Goal: Information Seeking & Learning: Learn about a topic

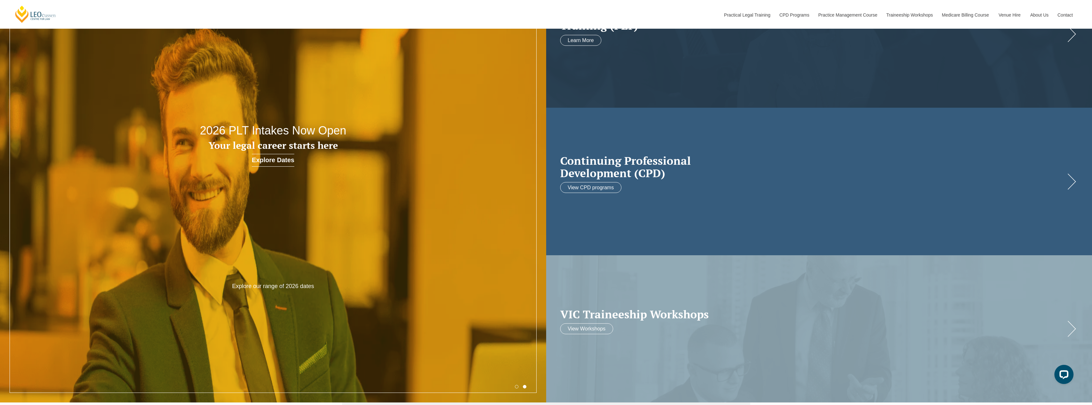
scroll to position [96, 0]
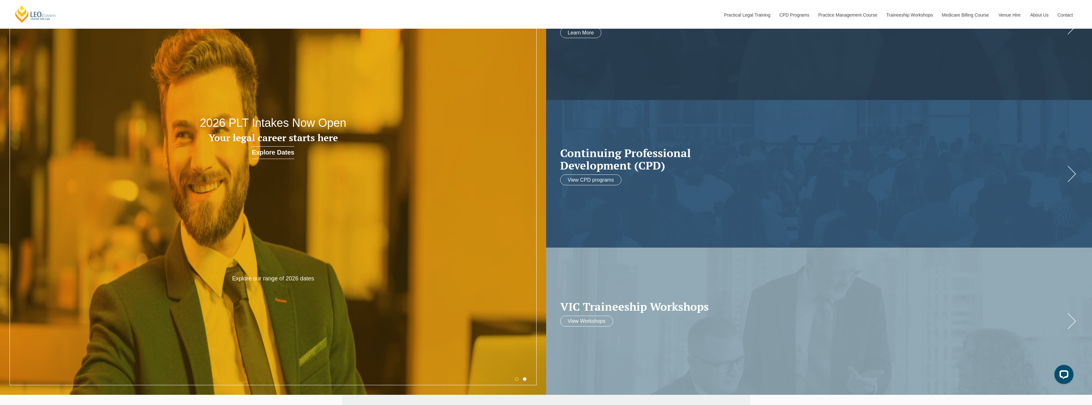
click at [524, 380] on button "2" at bounding box center [525, 380] width 4 height 4
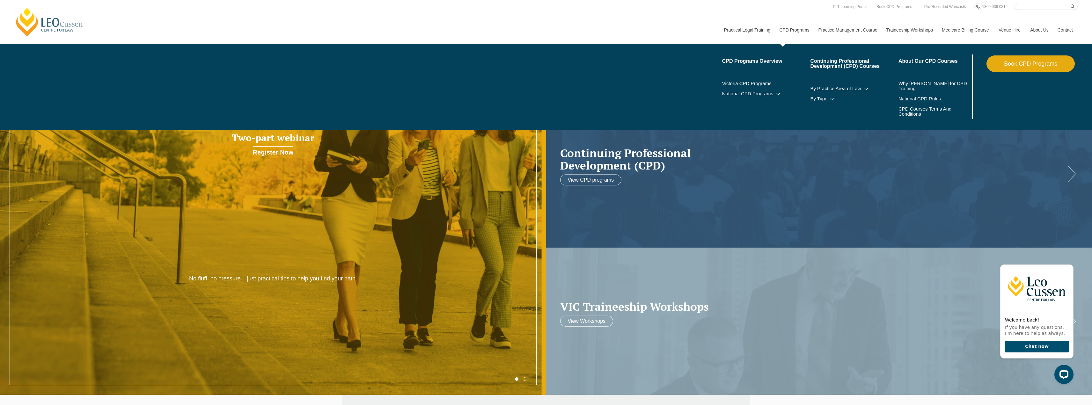
click at [786, 29] on link "CPD Programs" at bounding box center [794, 29] width 39 height 27
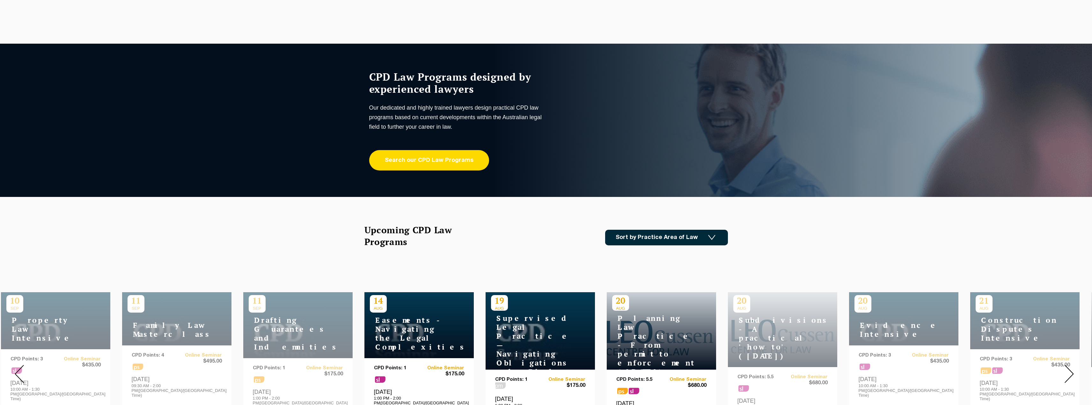
click at [435, 162] on link "Search our CPD Law Programs" at bounding box center [429, 160] width 120 height 20
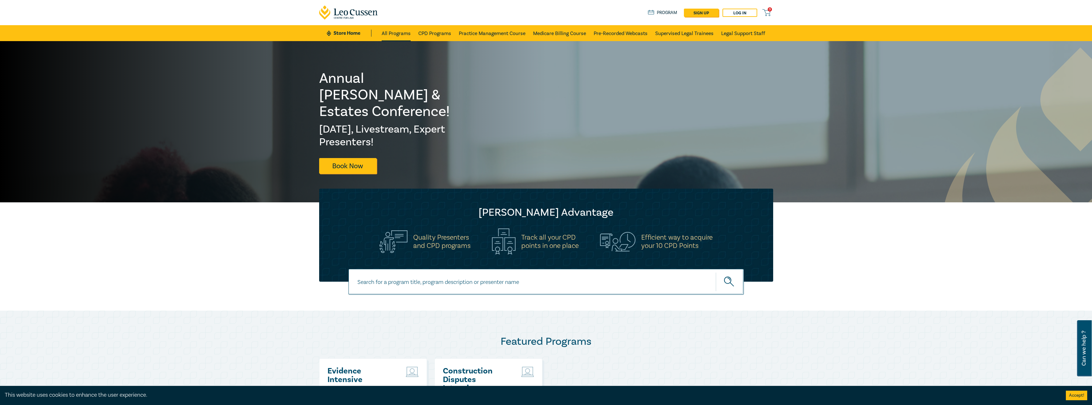
click at [394, 32] on link "All Programs" at bounding box center [396, 33] width 29 height 16
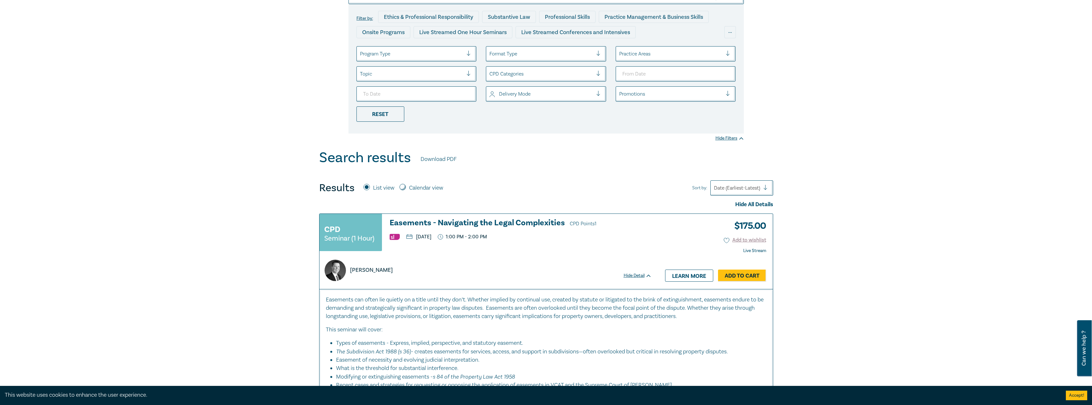
scroll to position [64, 0]
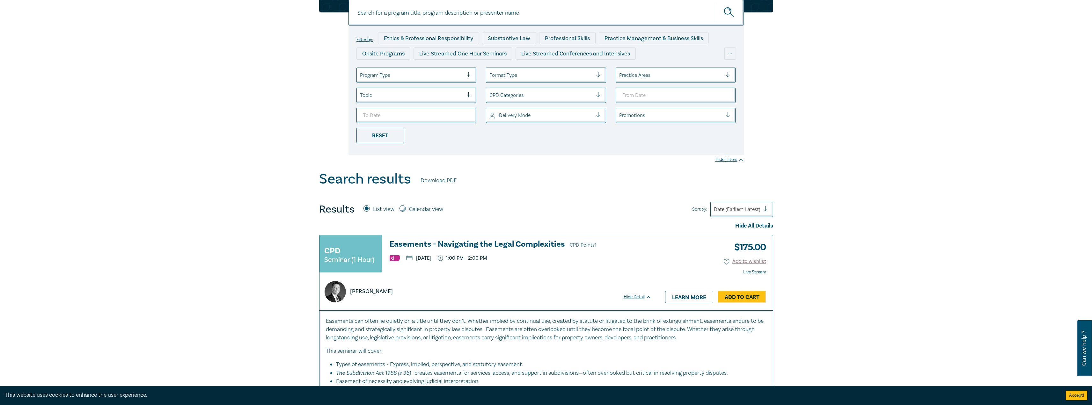
click at [434, 73] on div at bounding box center [412, 75] width 104 height 8
click at [428, 107] on div "Live Streamed Conferences and Intensives" at bounding box center [417, 106] width 120 height 13
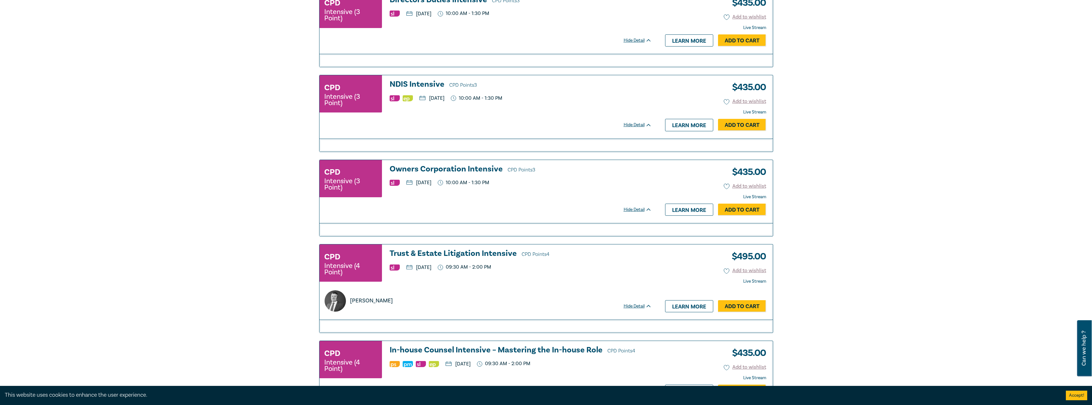
scroll to position [1276, 0]
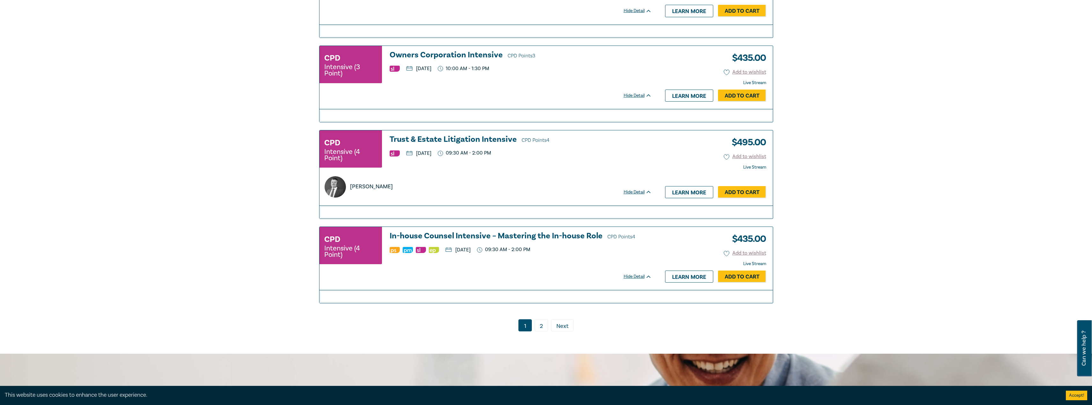
click at [542, 332] on link "2" at bounding box center [541, 326] width 13 height 12
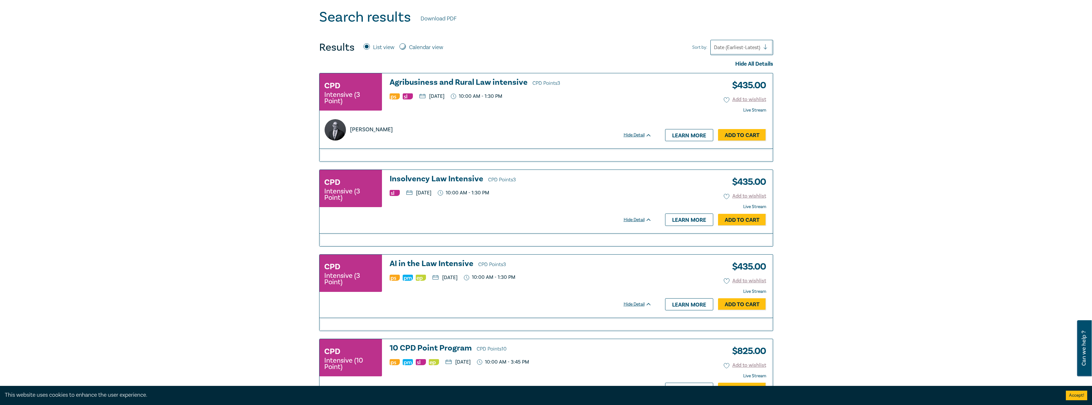
scroll to position [161, 0]
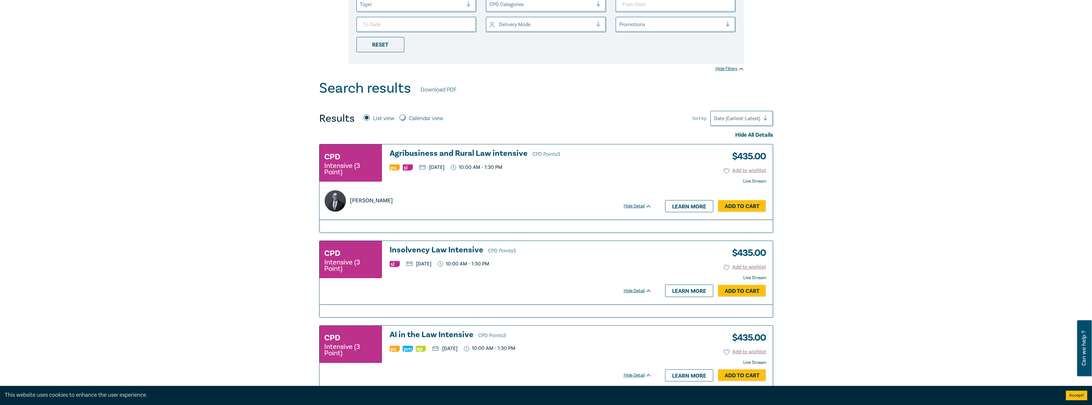
click at [467, 154] on h3 "Agribusiness and Rural Law intensive CPD Points 3" at bounding box center [521, 154] width 262 height 10
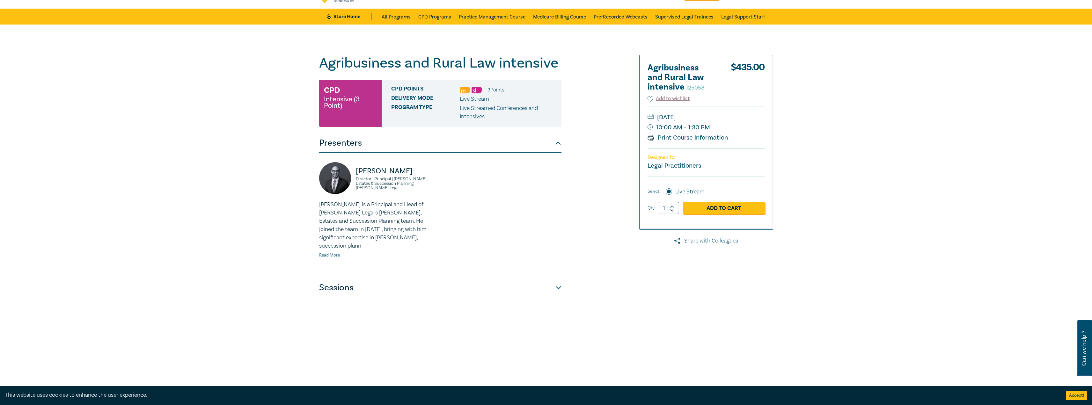
scroll to position [32, 0]
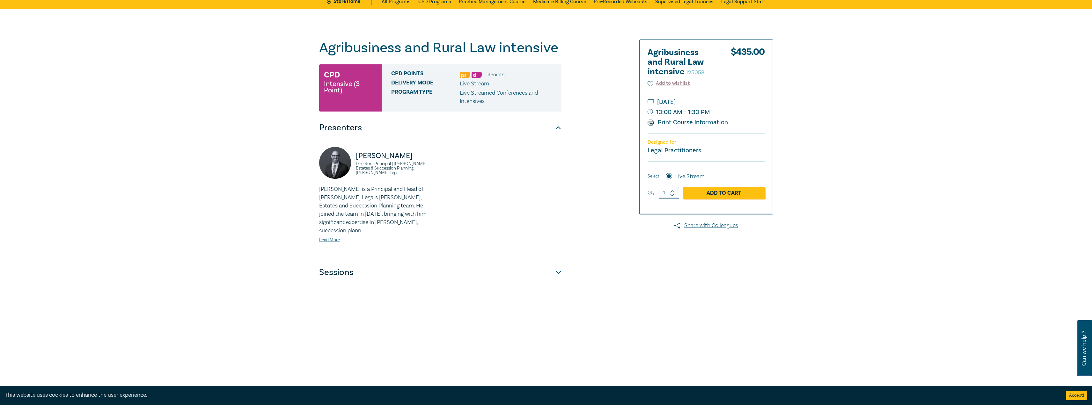
click at [546, 274] on button "Sessions" at bounding box center [440, 272] width 242 height 19
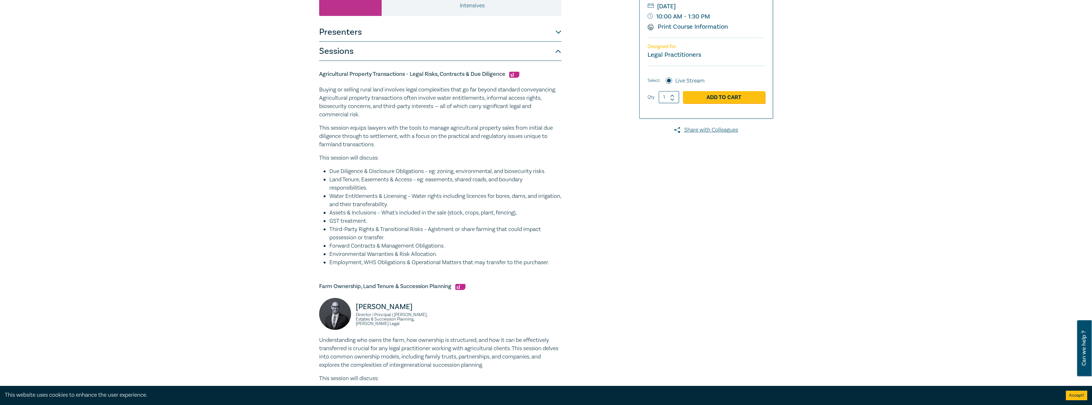
scroll to position [159, 0]
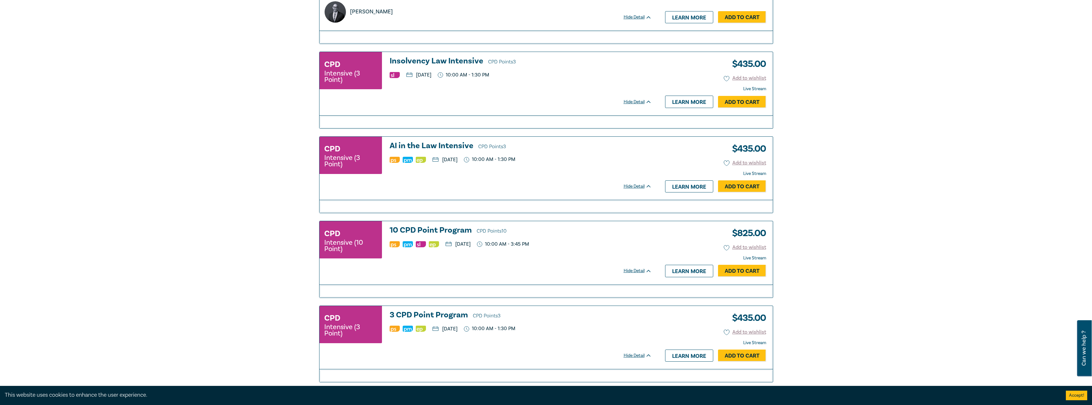
scroll to position [352, 0]
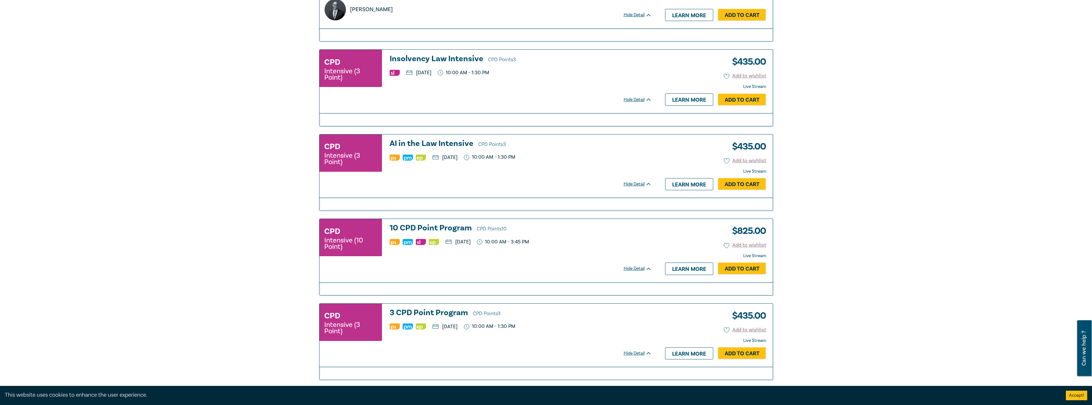
drag, startPoint x: 438, startPoint y: 60, endPoint x: 438, endPoint y: 67, distance: 7.0
click at [438, 60] on h3 "Insolvency Law Intensive CPD Points 3" at bounding box center [521, 60] width 262 height 10
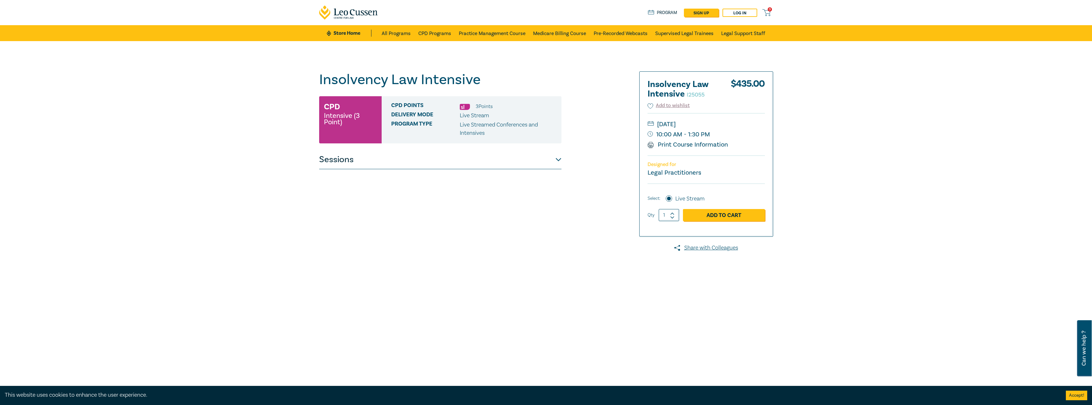
click at [503, 164] on button "Sessions" at bounding box center [440, 159] width 242 height 19
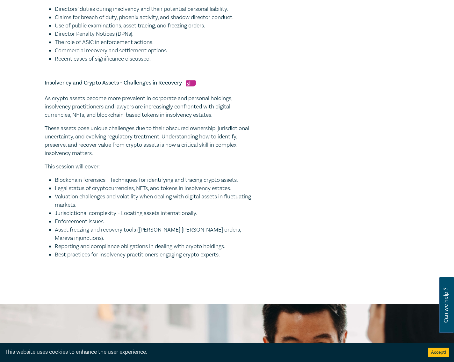
scroll to position [478, 0]
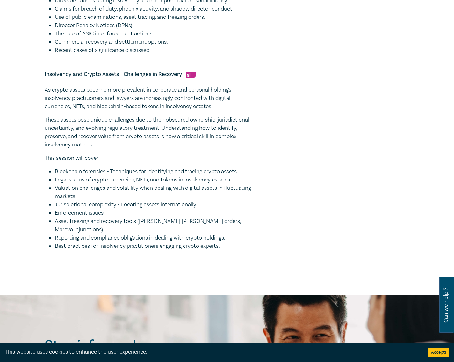
click at [224, 246] on li "Best practices for insolvency practitioners engaging crypto experts." at bounding box center [155, 246] width 200 height 8
click at [226, 246] on li "Best practices for insolvency practitioners engaging crypto experts." at bounding box center [155, 246] width 200 height 8
drag, startPoint x: 228, startPoint y: 248, endPoint x: 38, endPoint y: 79, distance: 254.3
copy div "Insolvency and Crypto Assets - Challenges in Recovery As crypto assets become m…"
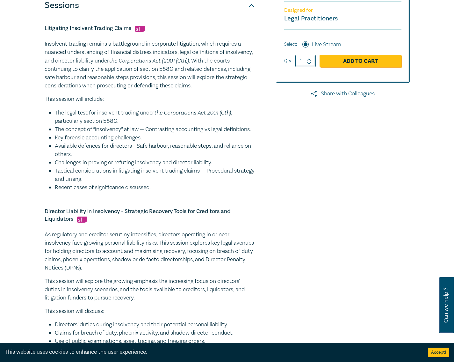
scroll to position [64, 0]
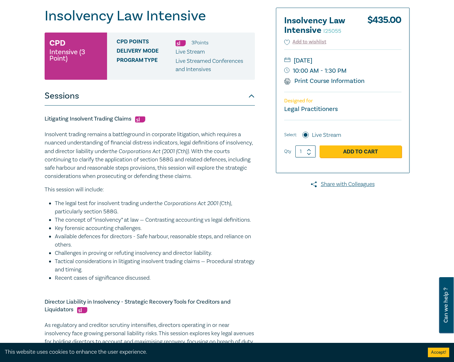
click at [167, 97] on button "Sessions" at bounding box center [150, 95] width 210 height 19
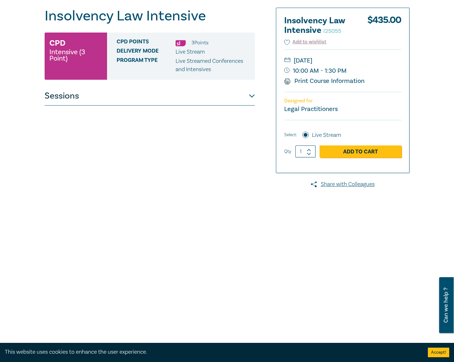
click at [239, 102] on button "Sessions" at bounding box center [150, 95] width 210 height 19
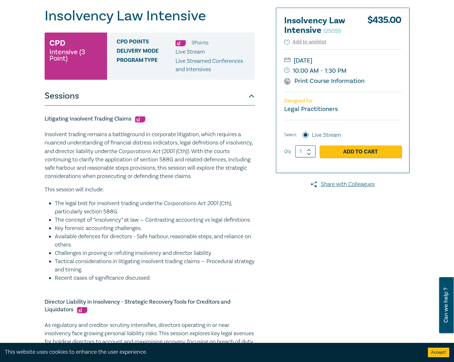
scroll to position [415, 0]
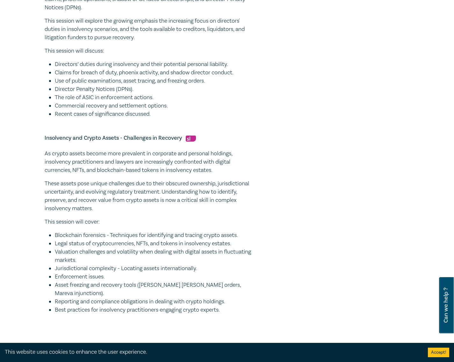
click at [167, 77] on li "Claims for breach of duty, phoenix activity, and shadow director conduct." at bounding box center [155, 73] width 200 height 8
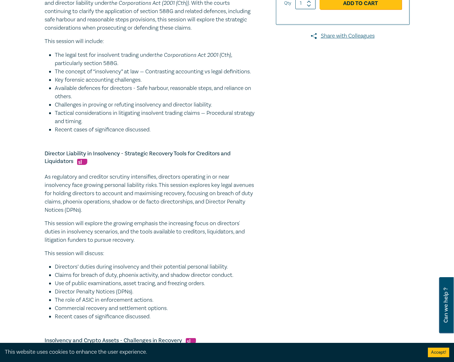
scroll to position [128, 0]
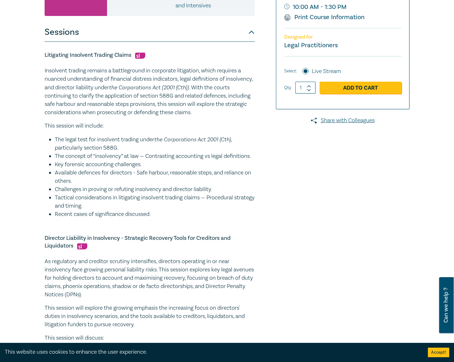
drag, startPoint x: 164, startPoint y: 224, endPoint x: 40, endPoint y: 53, distance: 210.8
click at [41, 53] on div "Insolvency Law Intensive I25055 CPD Intensive (3 Point) CPD Points 3 Point s De…" at bounding box center [165, 280] width 249 height 672
copy div "Litigating Insolvent Trading Claims Insolvent trading remains a battleground in…"
click at [231, 160] on li "The concept of “insolvency” at law — Contrasting accounting vs legal definition…" at bounding box center [155, 156] width 200 height 8
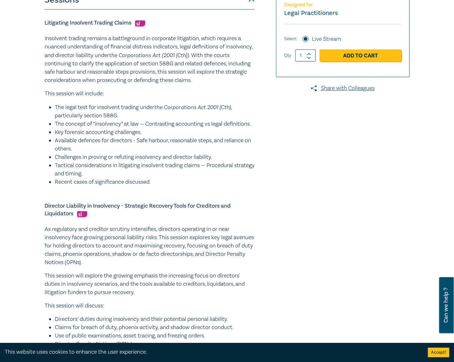
scroll to position [255, 0]
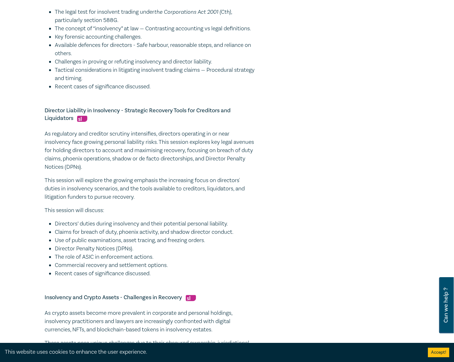
drag, startPoint x: 158, startPoint y: 283, endPoint x: 42, endPoint y: 117, distance: 202.6
click at [42, 117] on div "Insolvency Law Intensive I25055 CPD Intensive (3 Point) CPD Points 3 Point s De…" at bounding box center [165, 152] width 249 height 672
copy div "Director Liability in Insolvency - Strategic Recovery Tools for Creditors and L…"
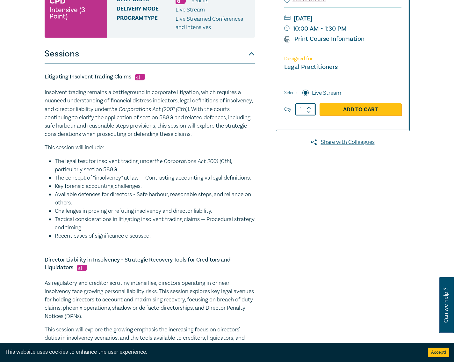
scroll to position [128, 0]
